Goal: Communication & Community: Share content

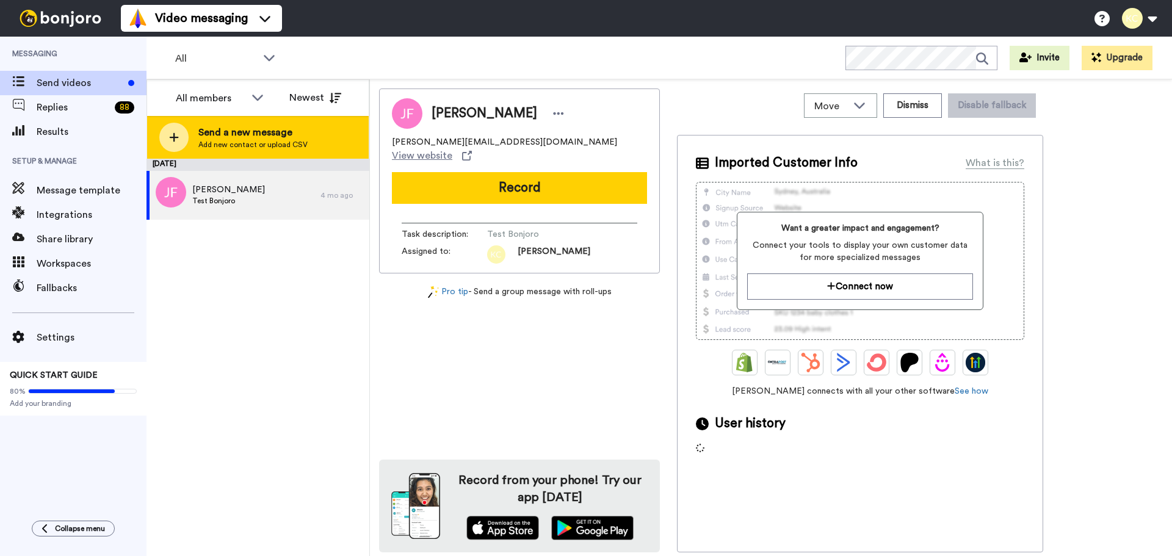
click at [239, 132] on span "Send a new message" at bounding box center [252, 132] width 109 height 15
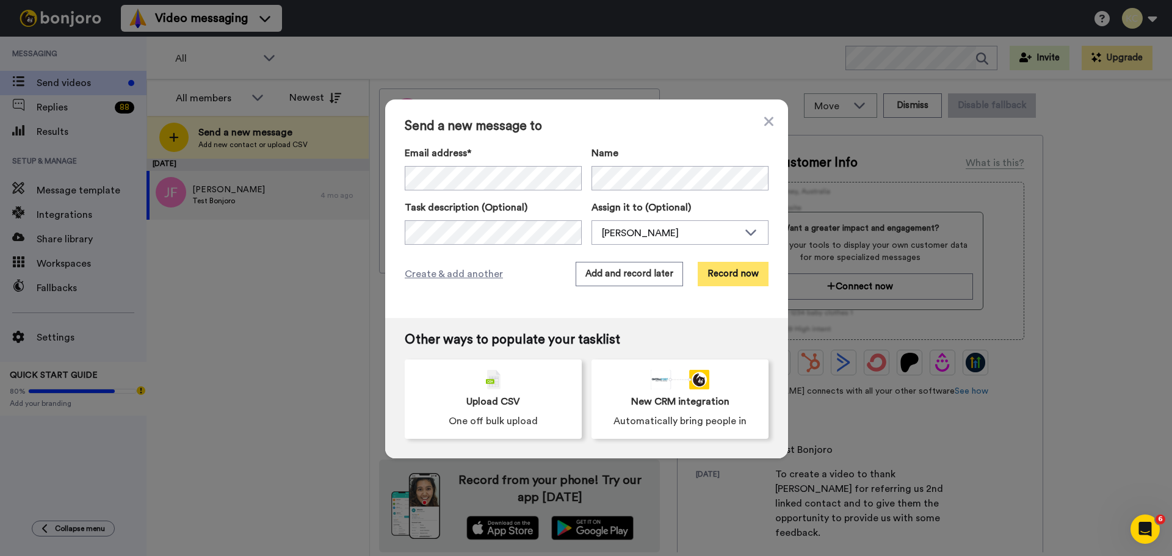
click at [729, 277] on button "Record now" at bounding box center [733, 274] width 71 height 24
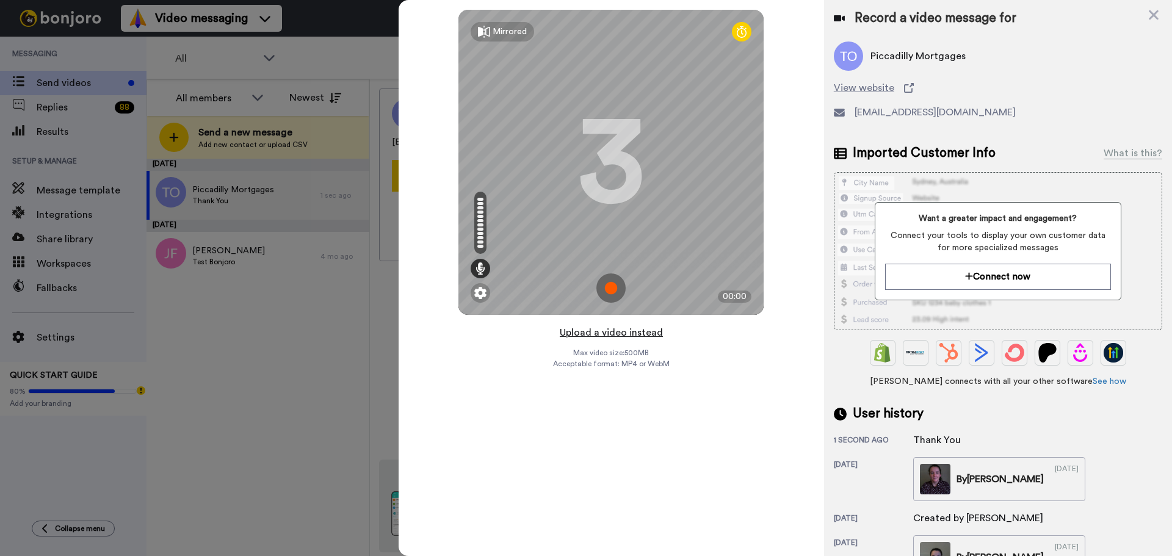
click at [610, 333] on button "Upload a video instead" at bounding box center [611, 333] width 110 height 16
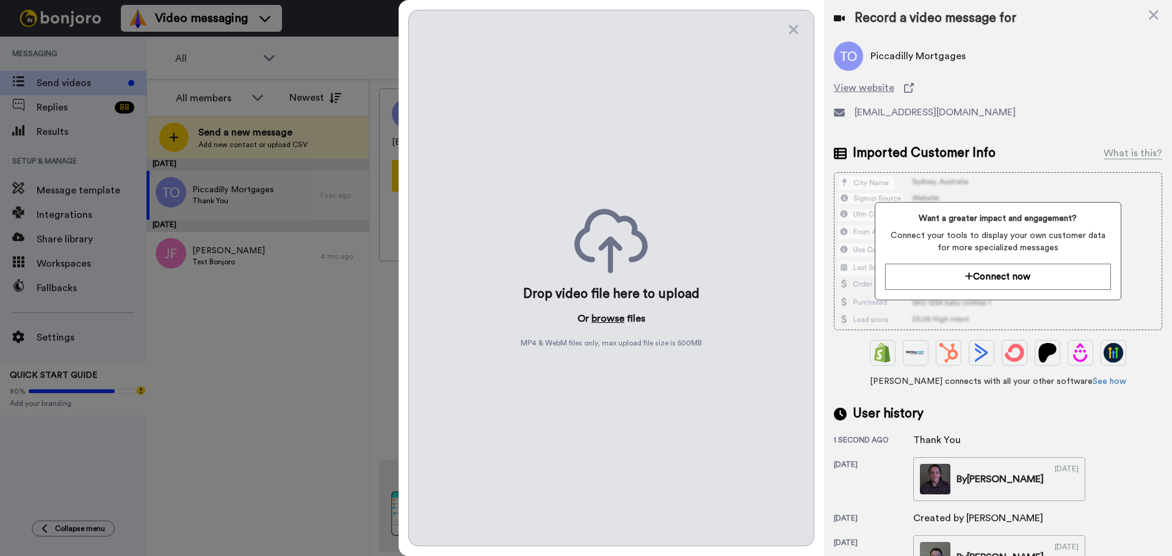
click at [613, 316] on button "browse" at bounding box center [607, 318] width 33 height 15
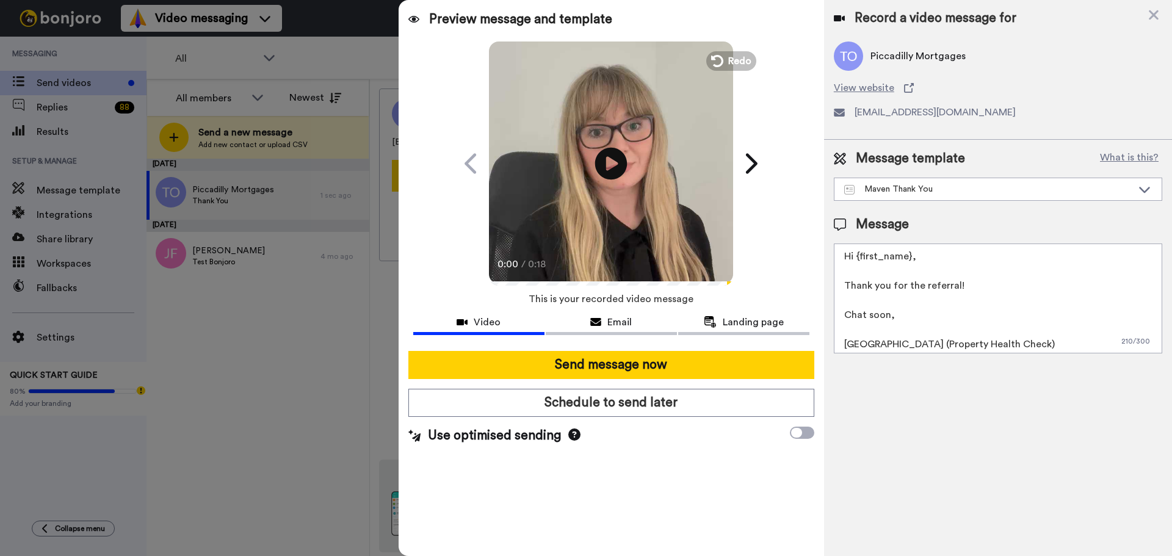
click at [615, 159] on icon at bounding box center [611, 163] width 32 height 32
click at [609, 164] on icon at bounding box center [611, 163] width 32 height 32
click at [908, 255] on textarea "Hi {first_name}, Thank you for the referral! Chat soon, [GEOGRAPHIC_DATA] (Prop…" at bounding box center [998, 298] width 328 height 110
click at [867, 347] on textarea "Hi All, Thank you for the referral! Chat soon, [GEOGRAPHIC_DATA] (Property Heal…" at bounding box center [998, 298] width 328 height 110
type textarea "Hi All, Thank you for the referral! Chat soon, [PERSON_NAME] (Property Health C…"
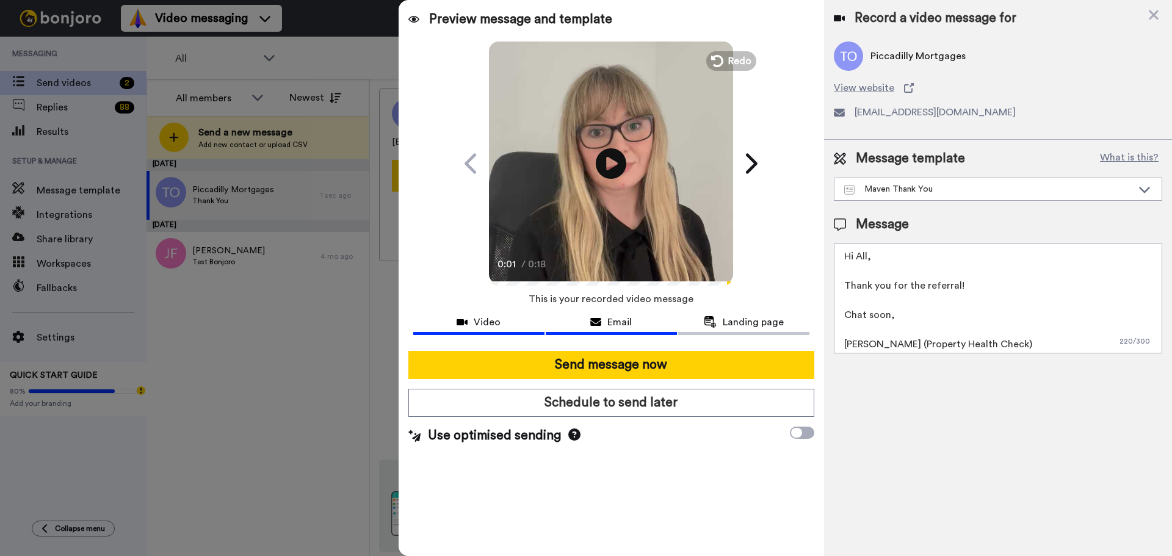
click at [618, 319] on span "Email" at bounding box center [619, 322] width 24 height 15
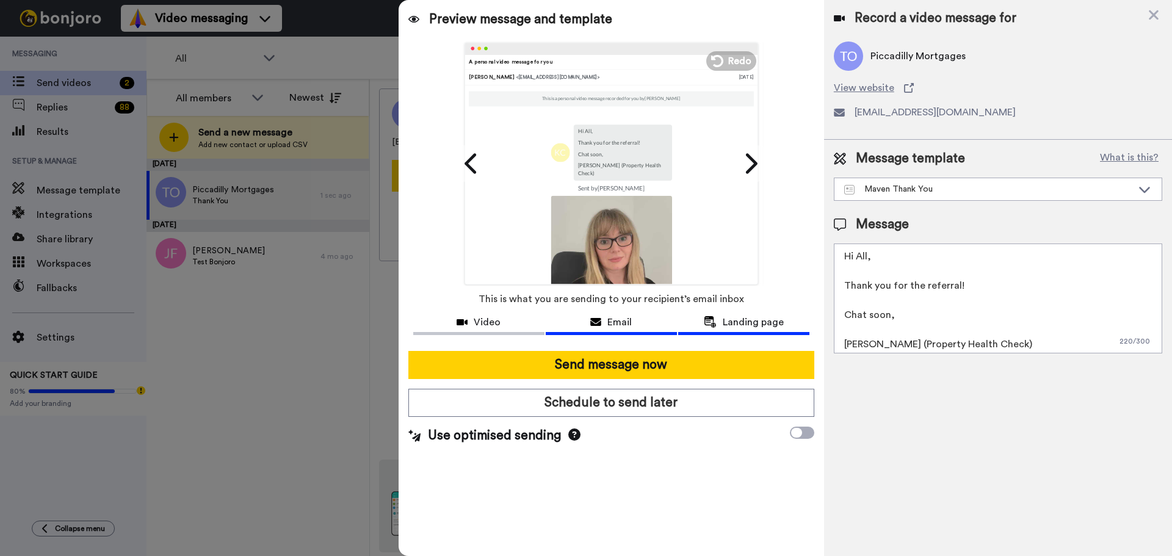
click at [711, 322] on icon at bounding box center [710, 322] width 13 height 12
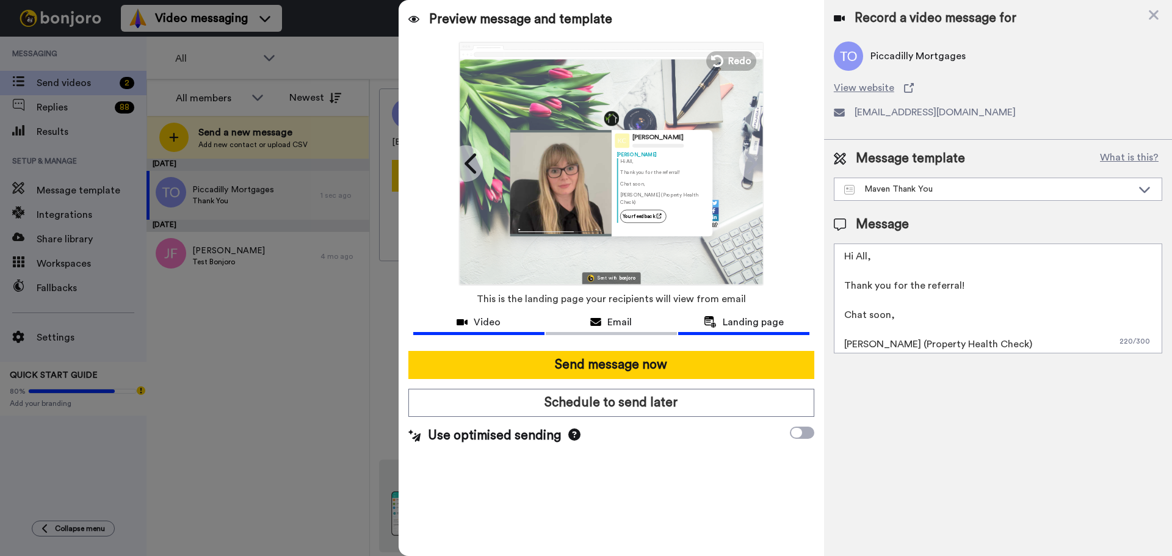
click at [440, 322] on div "Video" at bounding box center [478, 322] width 131 height 15
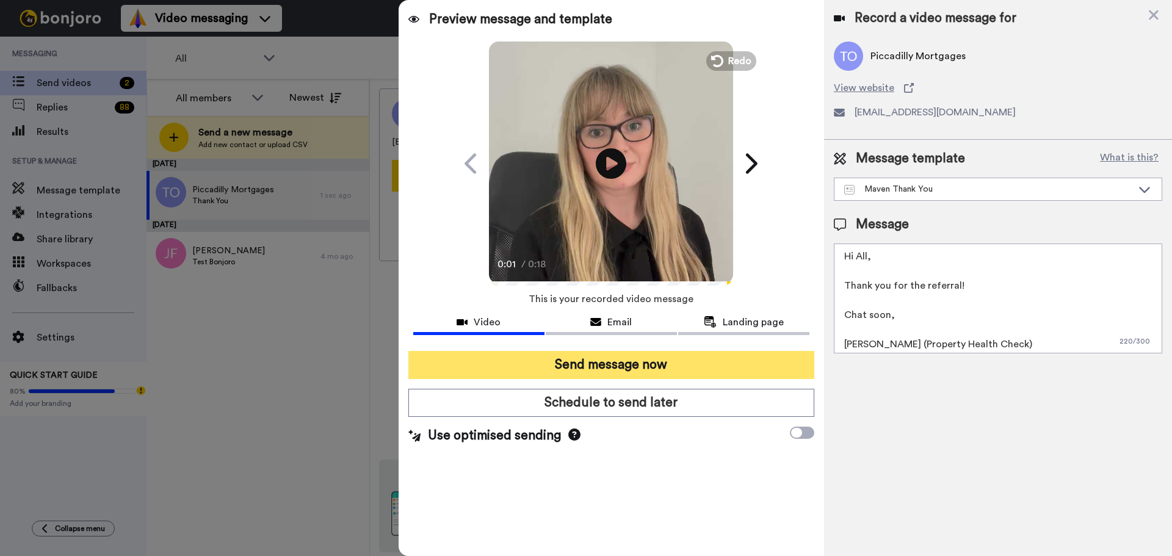
click at [574, 362] on button "Send message now" at bounding box center [611, 365] width 406 height 28
